Goal: Check status: Check status

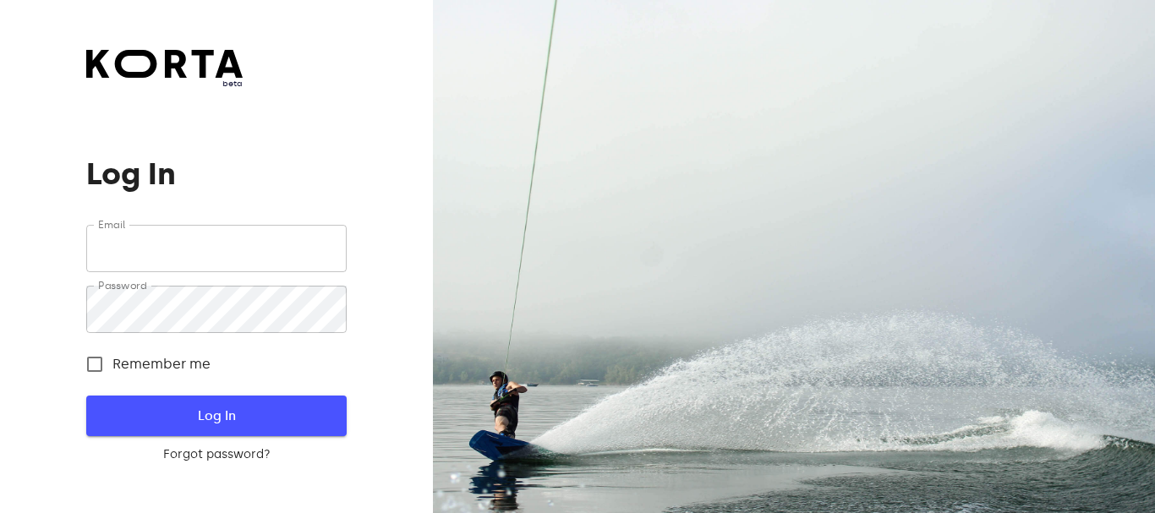
type input "[PERSON_NAME][EMAIL_ADDRESS][DOMAIN_NAME]"
click at [254, 408] on span "Log In" at bounding box center [215, 416] width 205 height 22
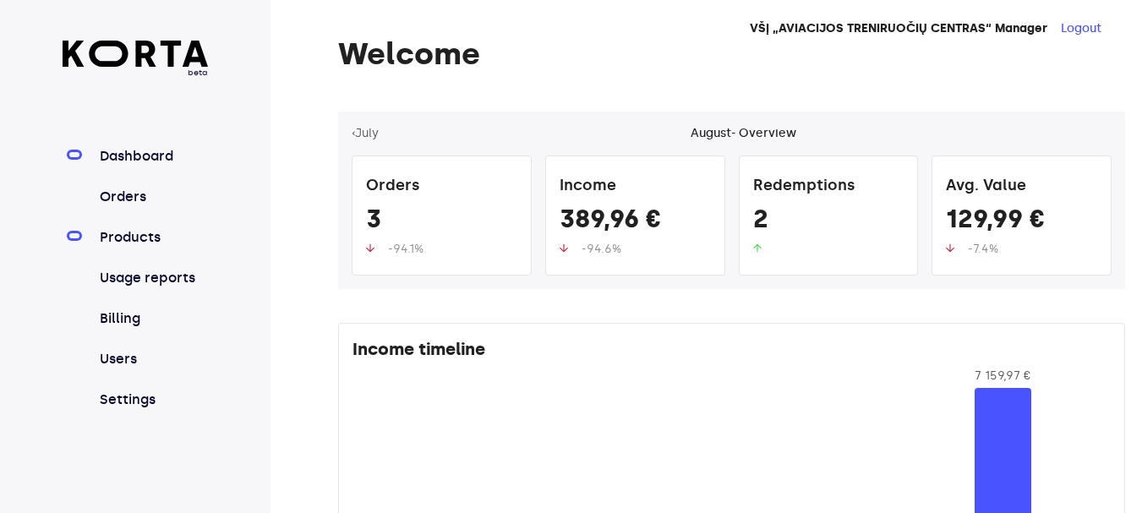
click at [126, 237] on link "Products" at bounding box center [152, 237] width 112 height 20
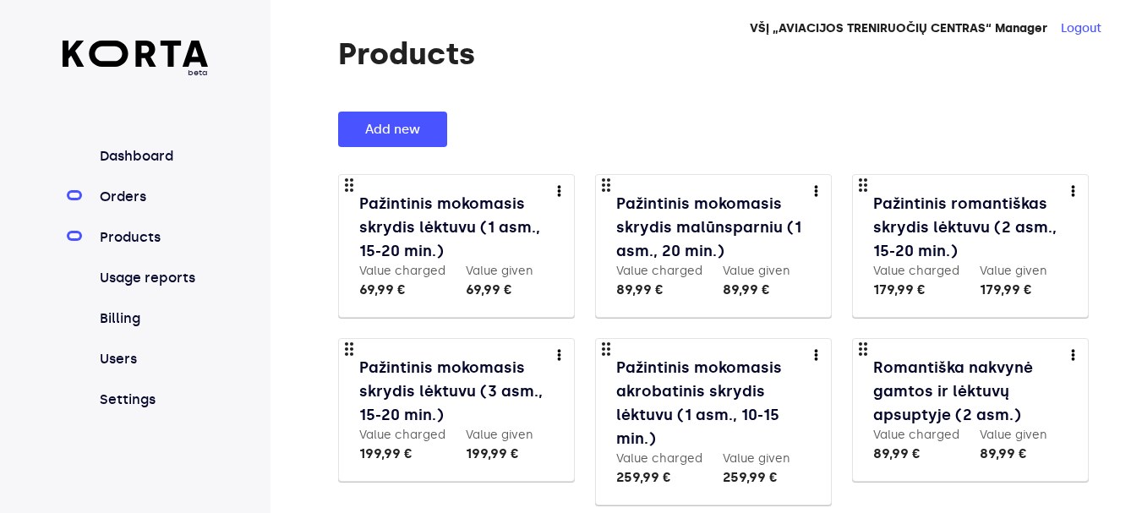
click at [134, 202] on link "Orders" at bounding box center [152, 197] width 112 height 20
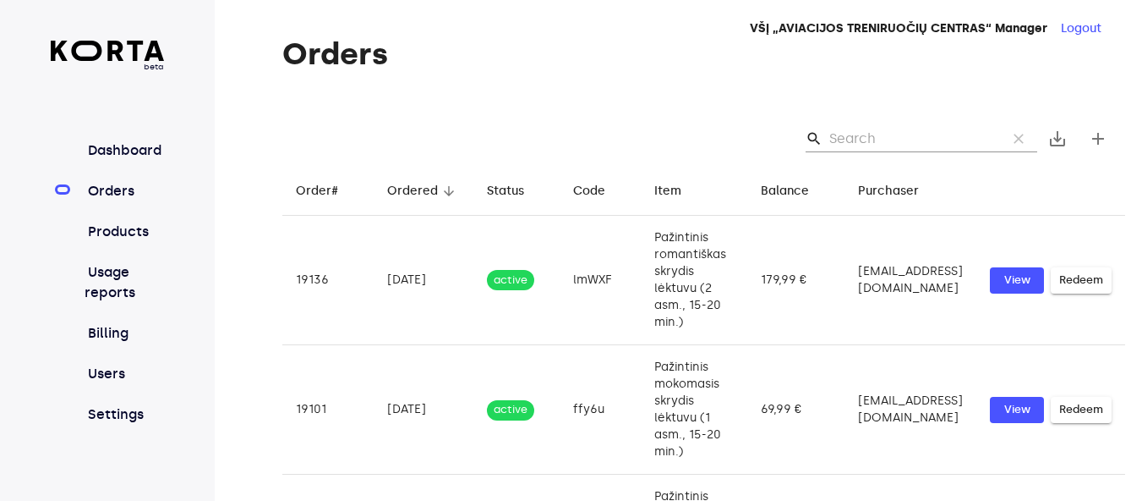
click at [873, 138] on input "Search" at bounding box center [911, 138] width 164 height 27
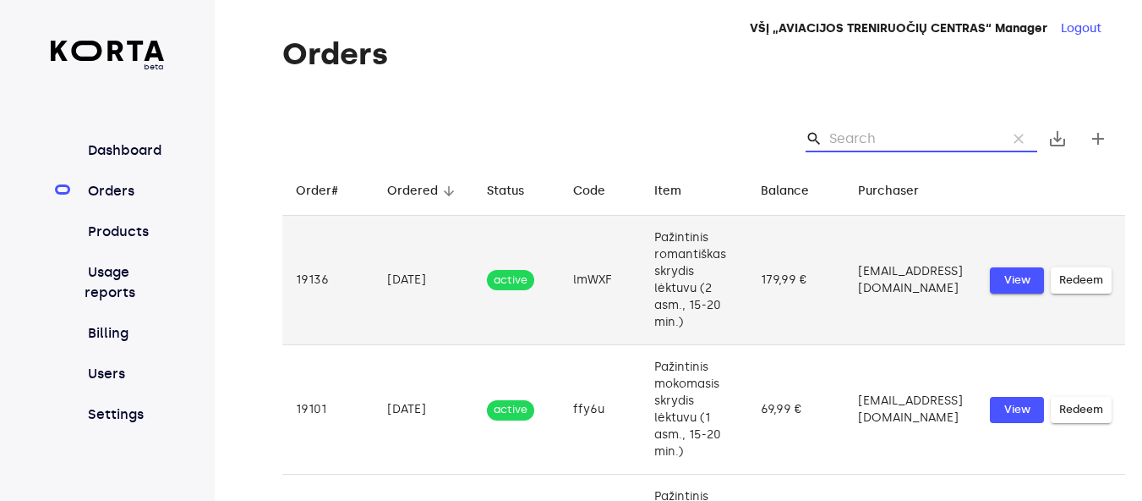
click at [1026, 282] on span "View" at bounding box center [1017, 280] width 37 height 19
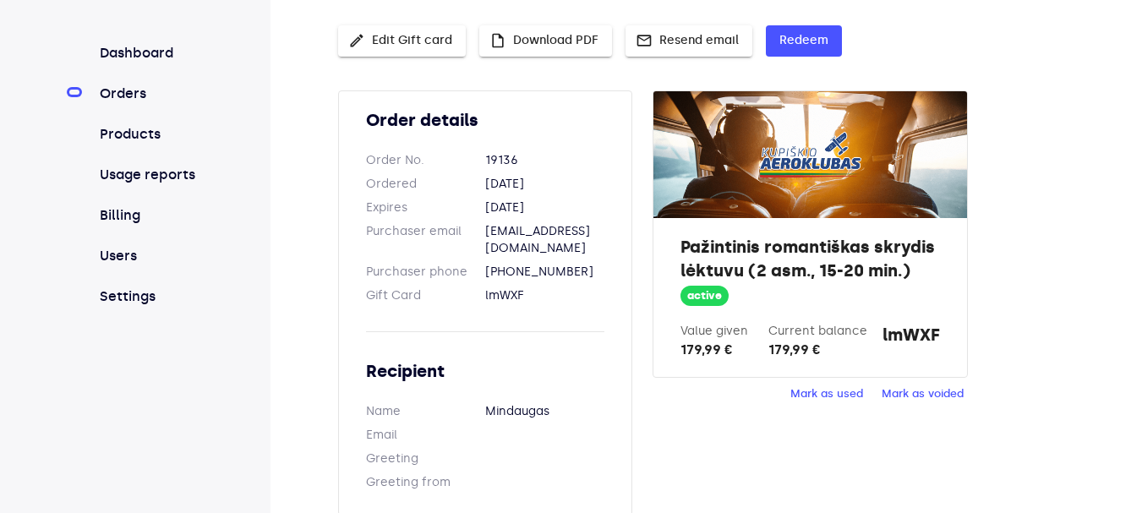
scroll to position [109, 0]
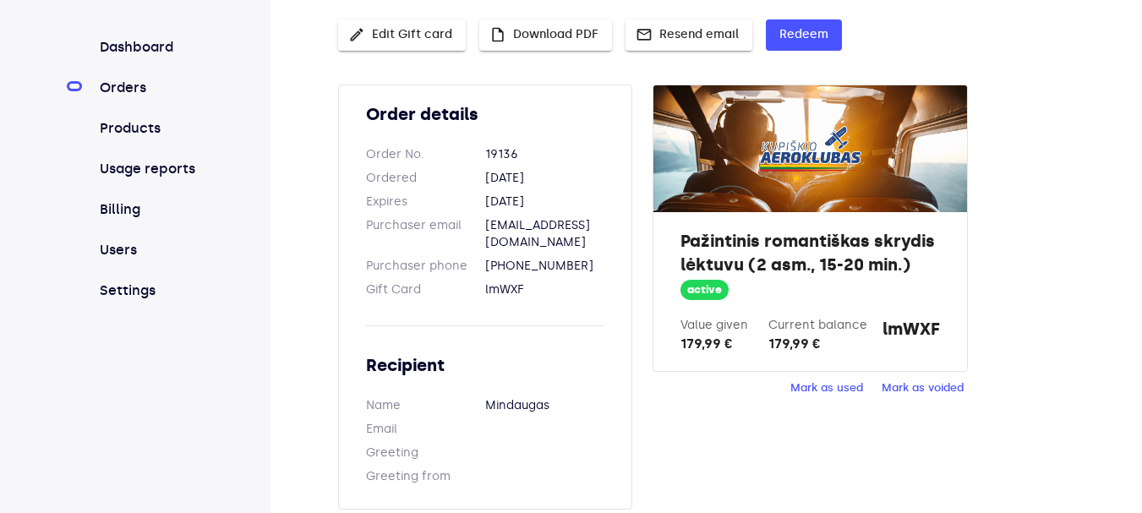
click at [840, 390] on span "Mark as used" at bounding box center [827, 388] width 73 height 19
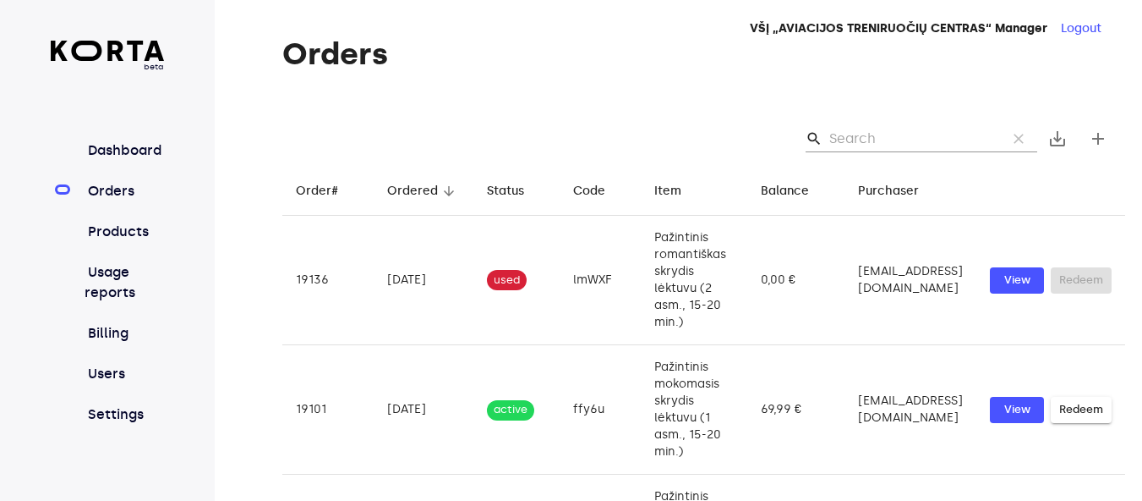
click at [868, 149] on input "Search" at bounding box center [911, 138] width 164 height 27
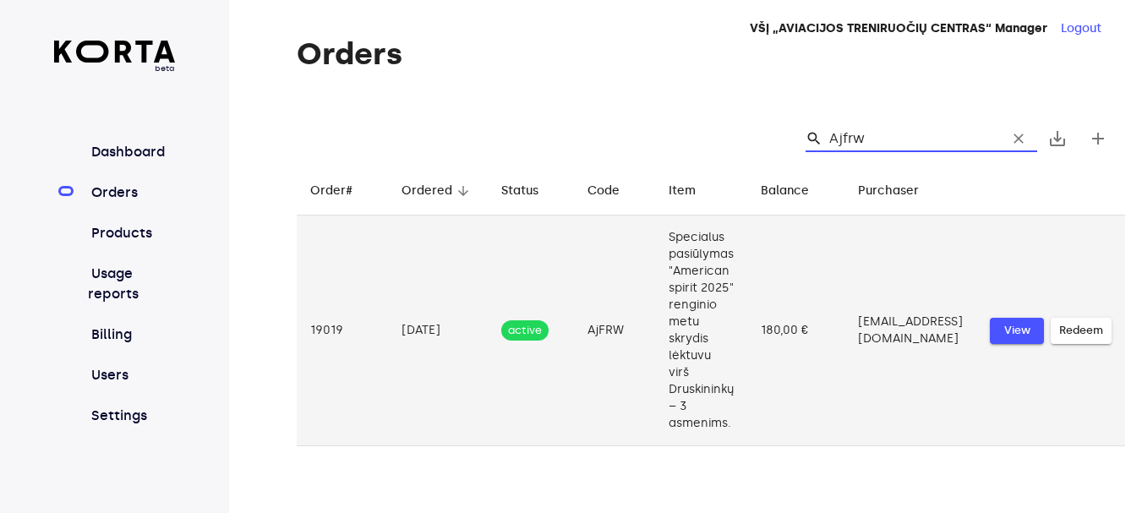
type input "Ajfrw"
click at [1011, 326] on span "View" at bounding box center [1017, 330] width 37 height 19
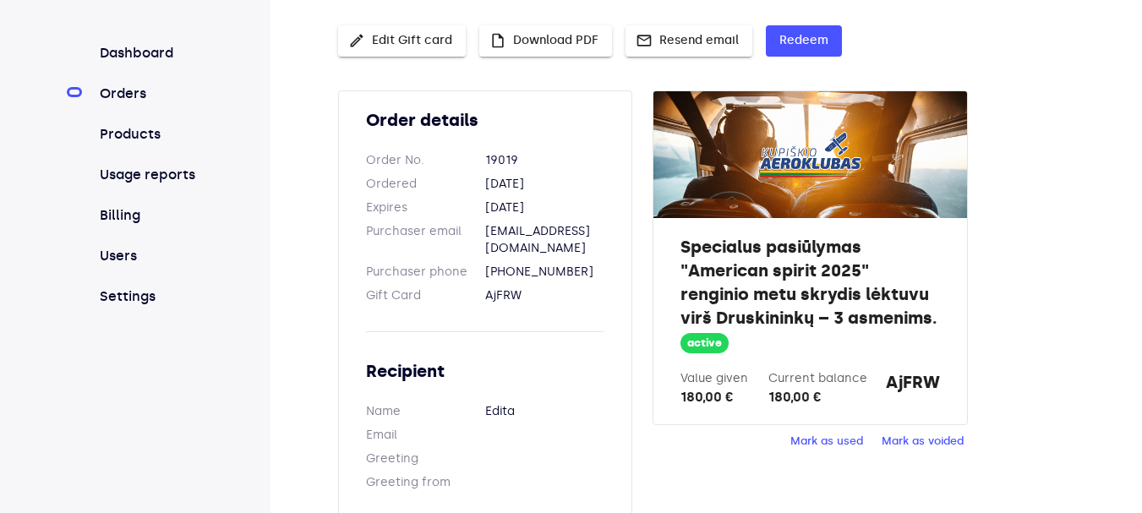
scroll to position [109, 0]
